Goal: Information Seeking & Learning: Learn about a topic

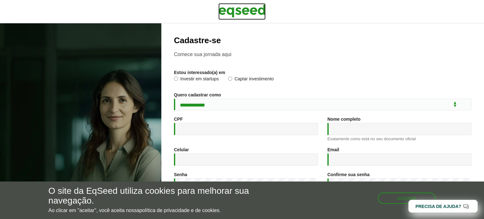
click at [229, 9] on img at bounding box center [241, 11] width 47 height 16
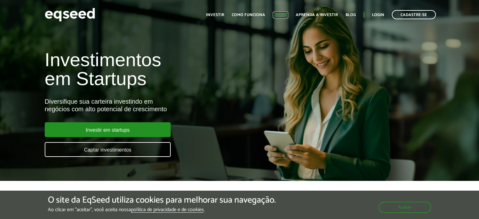
click at [281, 16] on link "Captar" at bounding box center [280, 15] width 15 height 4
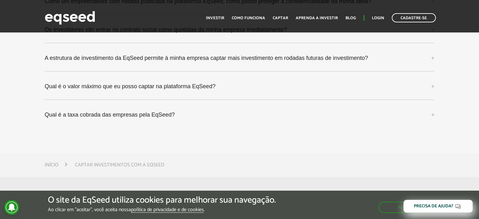
scroll to position [1733, 0]
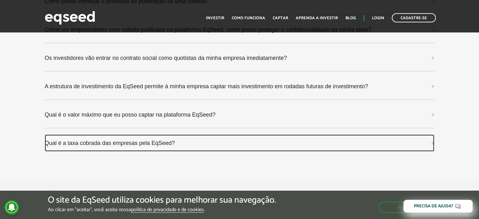
click at [113, 137] on link "Qual é a taxa cobrada das empresas pela EqSeed?" at bounding box center [240, 143] width 390 height 17
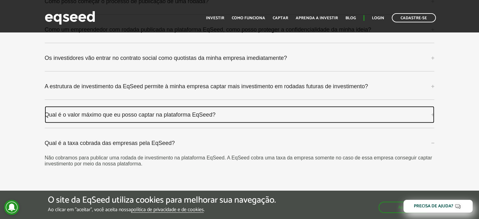
click at [131, 107] on link "Qual é o valor máximo que eu posso captar na plataforma EqSeed?" at bounding box center [240, 114] width 390 height 17
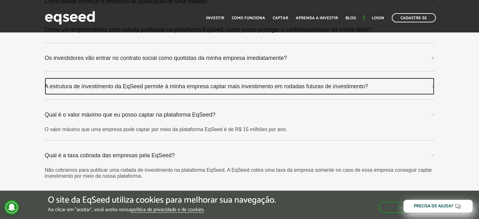
click at [209, 81] on link "A estrutura de investimento da EqSeed permite à minha empresa captar mais inves…" at bounding box center [240, 86] width 390 height 17
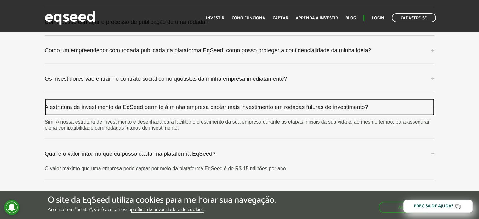
scroll to position [1701, 0]
